Goal: Information Seeking & Learning: Understand process/instructions

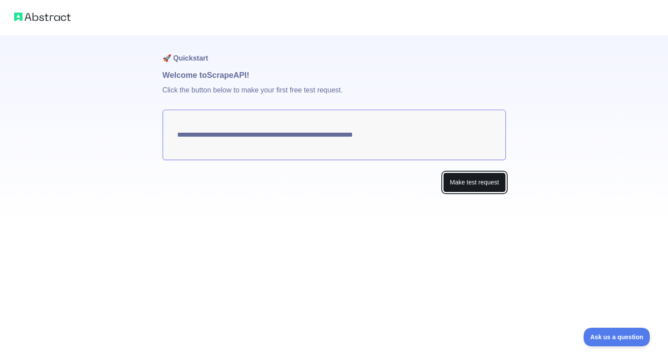
click at [491, 187] on button "Make test request" at bounding box center [474, 182] width 62 height 20
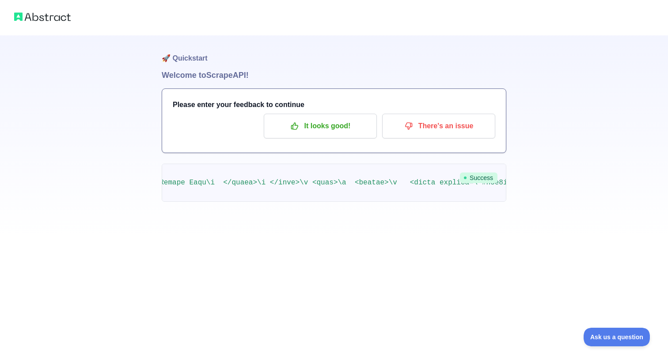
scroll to position [0, 1997]
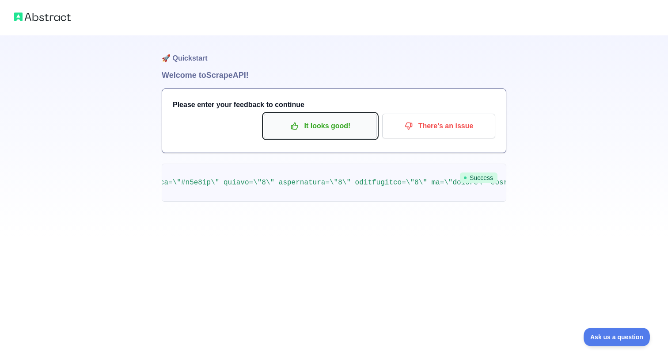
click at [356, 126] on p "It looks good!" at bounding box center [320, 125] width 100 height 15
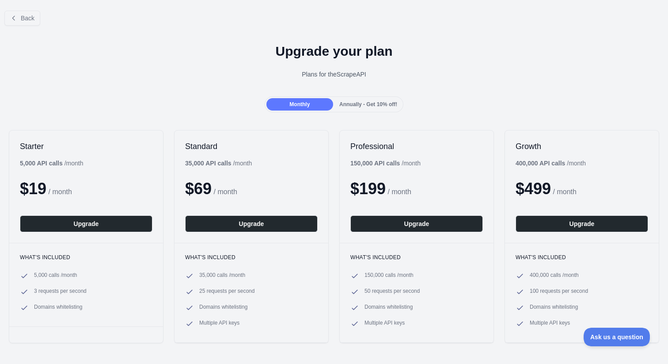
click at [1, 18] on div "Back" at bounding box center [334, 18] width 668 height 29
click at [15, 17] on icon at bounding box center [13, 18] width 7 height 7
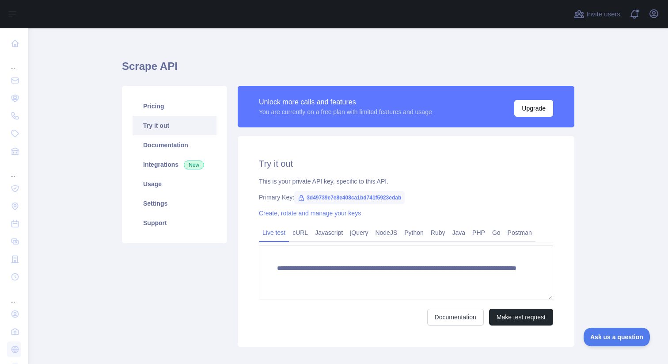
scroll to position [11, 0]
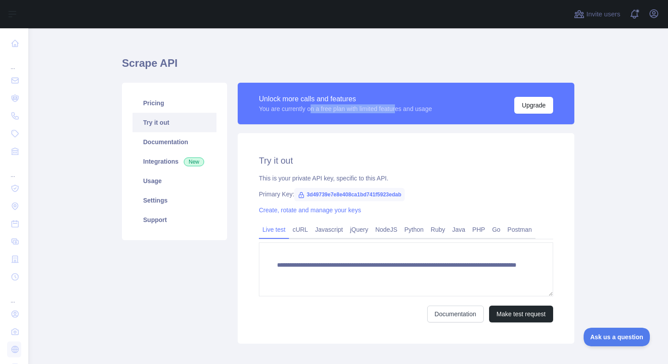
drag, startPoint x: 313, startPoint y: 107, endPoint x: 406, endPoint y: 106, distance: 92.4
click at [406, 106] on div "You are currently on a free plan with limited features and usage" at bounding box center [345, 108] width 173 height 9
click at [405, 106] on div "You are currently on a free plan with limited features and usage" at bounding box center [345, 108] width 173 height 9
click at [363, 107] on div "You are currently on a free plan with limited features and usage" at bounding box center [345, 108] width 173 height 9
click at [345, 119] on div "Unlock more calls and features You are currently on a free plan with limited fe…" at bounding box center [406, 104] width 337 height 42
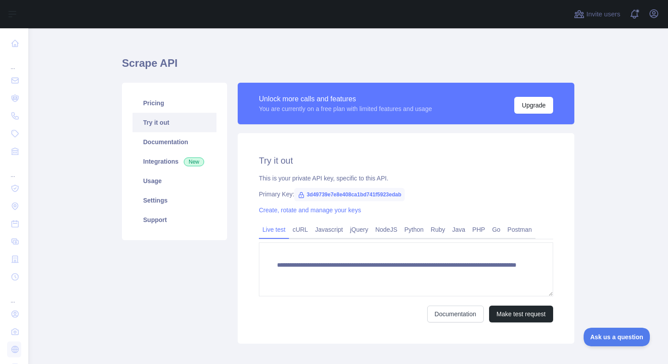
click at [315, 190] on span "3d49739e7e8e408ca1bd741f5923edab" at bounding box center [349, 194] width 110 height 13
click at [394, 226] on link "NodeJS" at bounding box center [386, 229] width 29 height 14
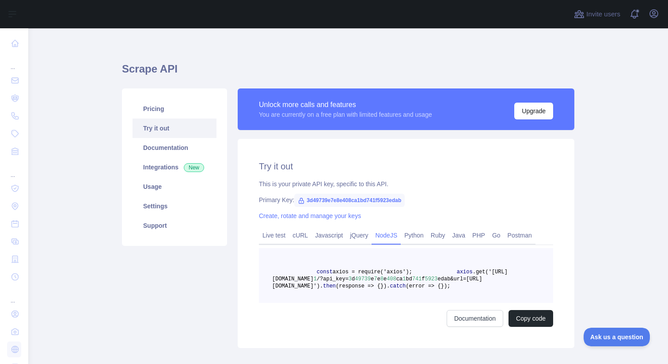
scroll to position [0, 0]
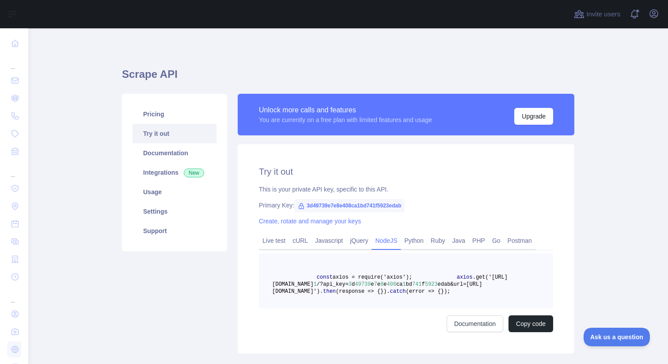
click at [316, 205] on span "3d49739e7e8e408ca1bd741f5923edab" at bounding box center [349, 205] width 110 height 13
click at [315, 205] on span "3d49739e7e8e408ca1bd741f5923edab" at bounding box center [349, 205] width 110 height 13
copy span "3d49739e7e8e408ca1bd741f5923edab"
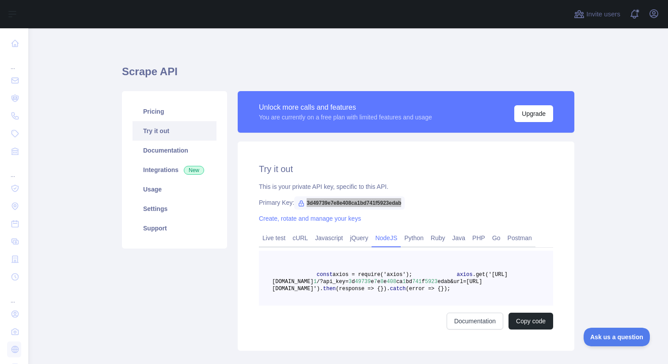
scroll to position [4, 0]
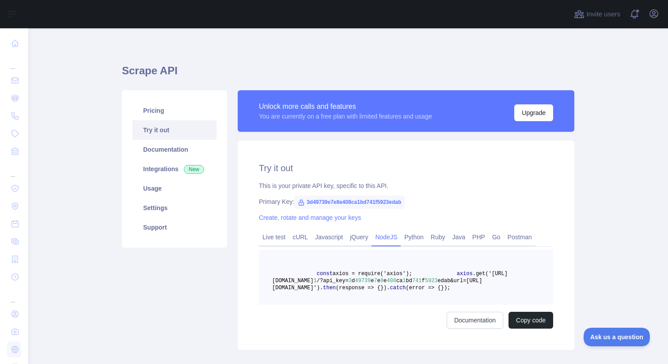
click at [360, 281] on span ".get('https://scrape.abstractapi.com/v" at bounding box center [390, 276] width 236 height 13
drag, startPoint x: 360, startPoint y: 281, endPoint x: 405, endPoint y: 288, distance: 45.6
click at [405, 288] on span "axios .get('https://scrape.abstractapi.com/v 1 /?api_key= 3 d 49739 e 7 e 8 e 4…" at bounding box center [390, 280] width 236 height 20
copy span "https://scrape.abstractapi.com/v 1 /?api_key= 3 d 49739 e 7 e 8 e 408 ca 1 bd 7…"
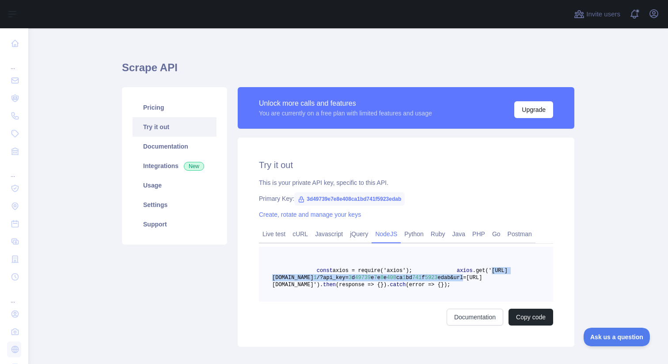
scroll to position [0, 0]
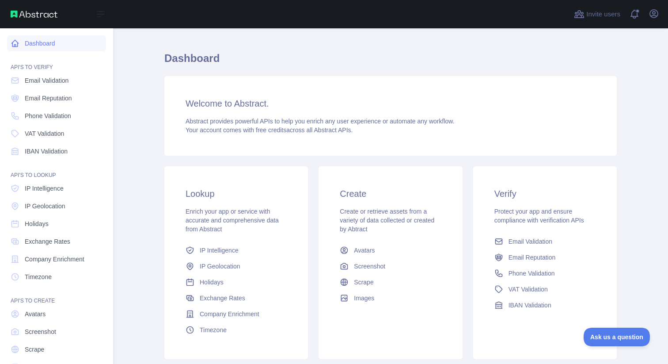
click at [20, 42] on link "Dashboard" at bounding box center [56, 43] width 99 height 16
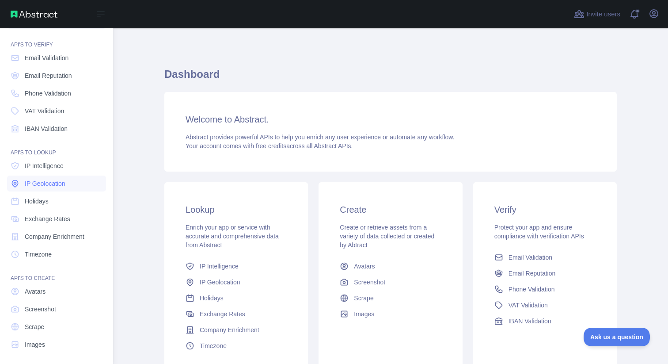
scroll to position [25, 0]
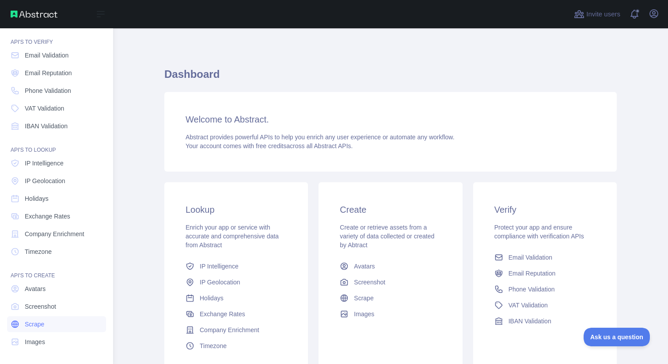
click at [35, 319] on link "Scrape" at bounding box center [56, 324] width 99 height 16
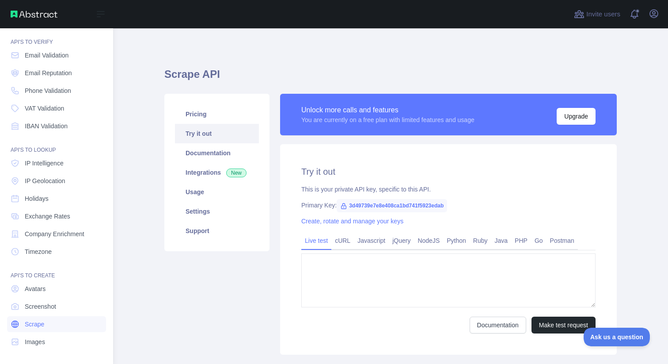
type textarea "**********"
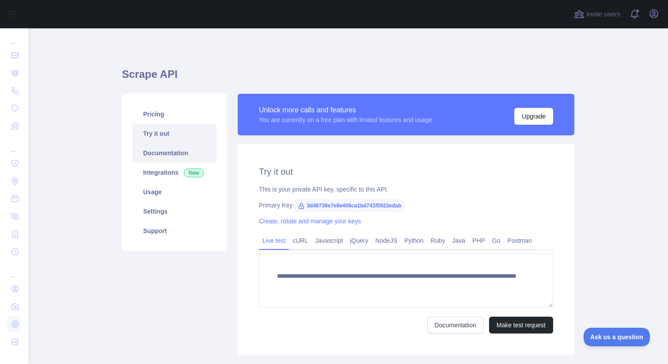
click at [189, 156] on link "Documentation" at bounding box center [175, 152] width 84 height 19
